Goal: Check status: Check status

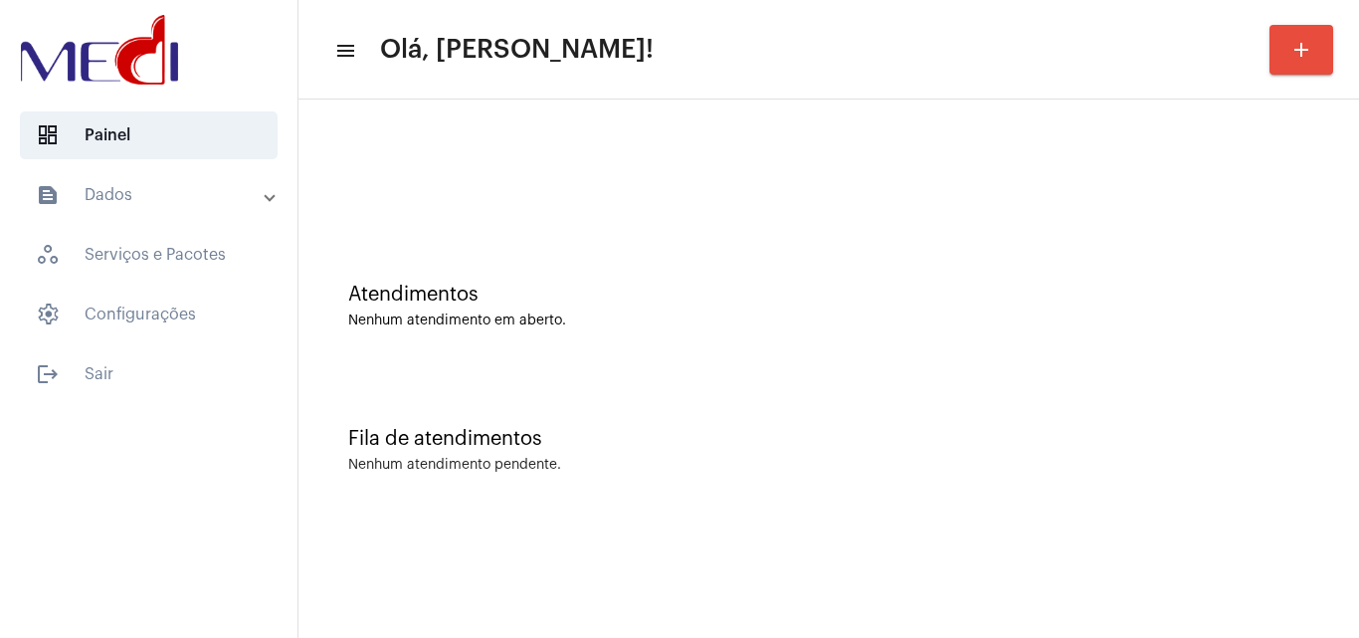
click at [1131, 607] on mat-sidenav-content "menu Olá, Karen! add Atendimentos Nenhum atendimento em aberto. Fila de atendim…" at bounding box center [828, 319] width 1060 height 638
click at [730, 379] on div "Fila de atendimentos Nenhum atendimento pendente." at bounding box center [828, 440] width 1040 height 144
